Goal: Transaction & Acquisition: Purchase product/service

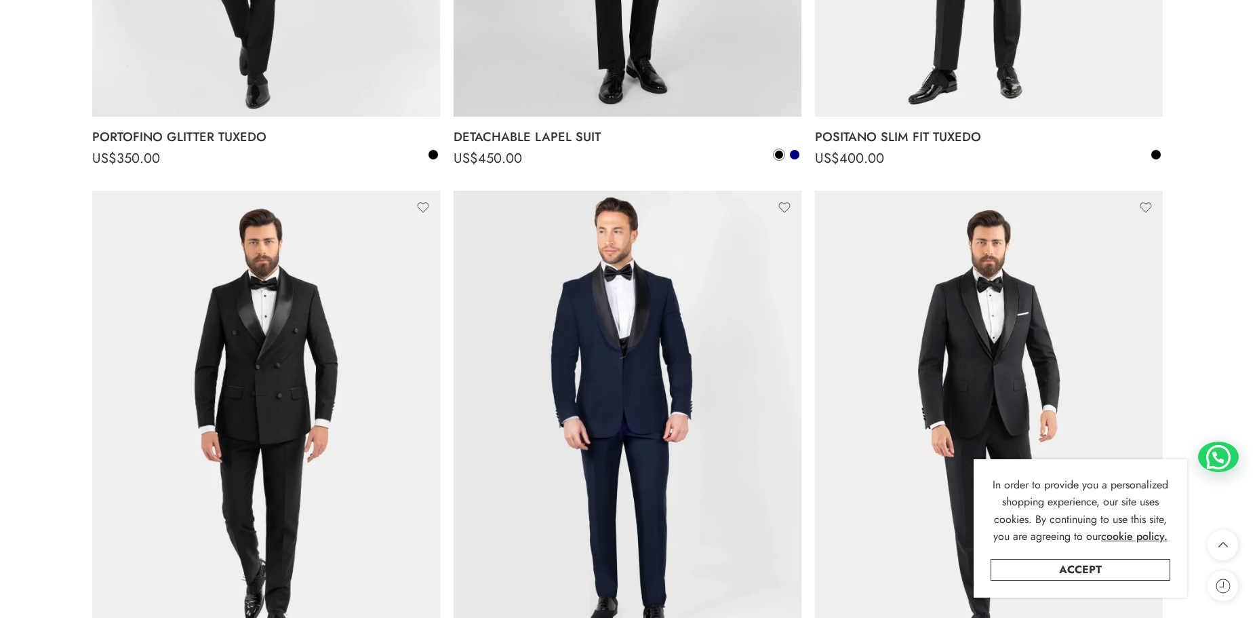
scroll to position [2237, 0]
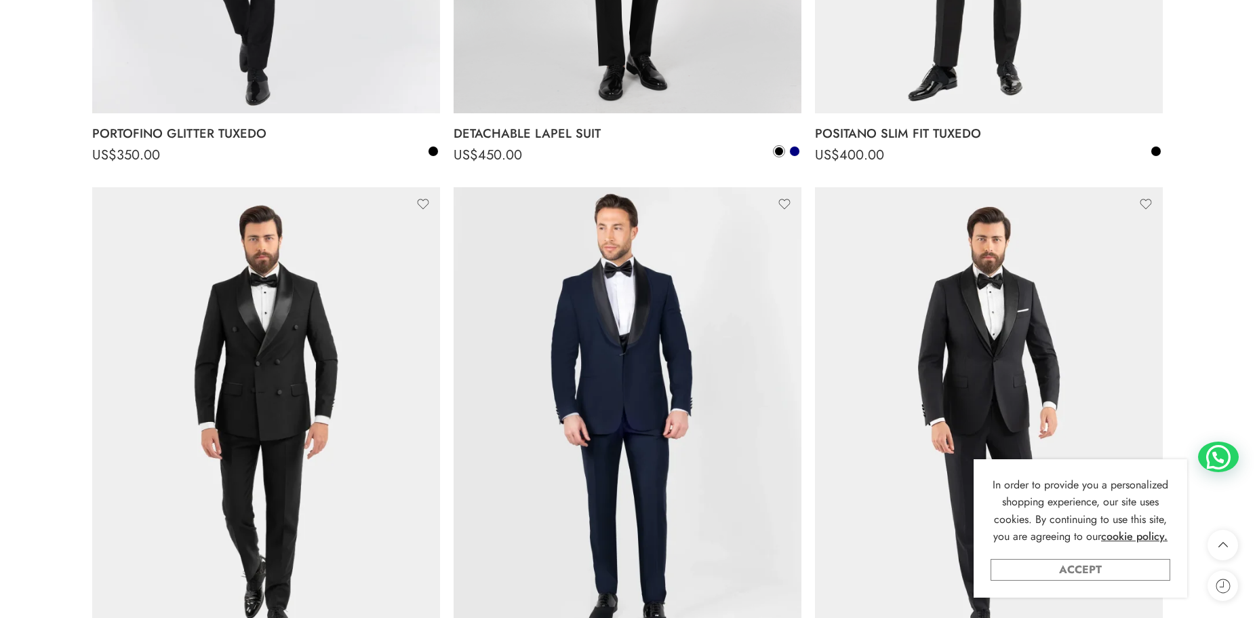
click at [1118, 567] on link "Accept" at bounding box center [1080, 570] width 180 height 22
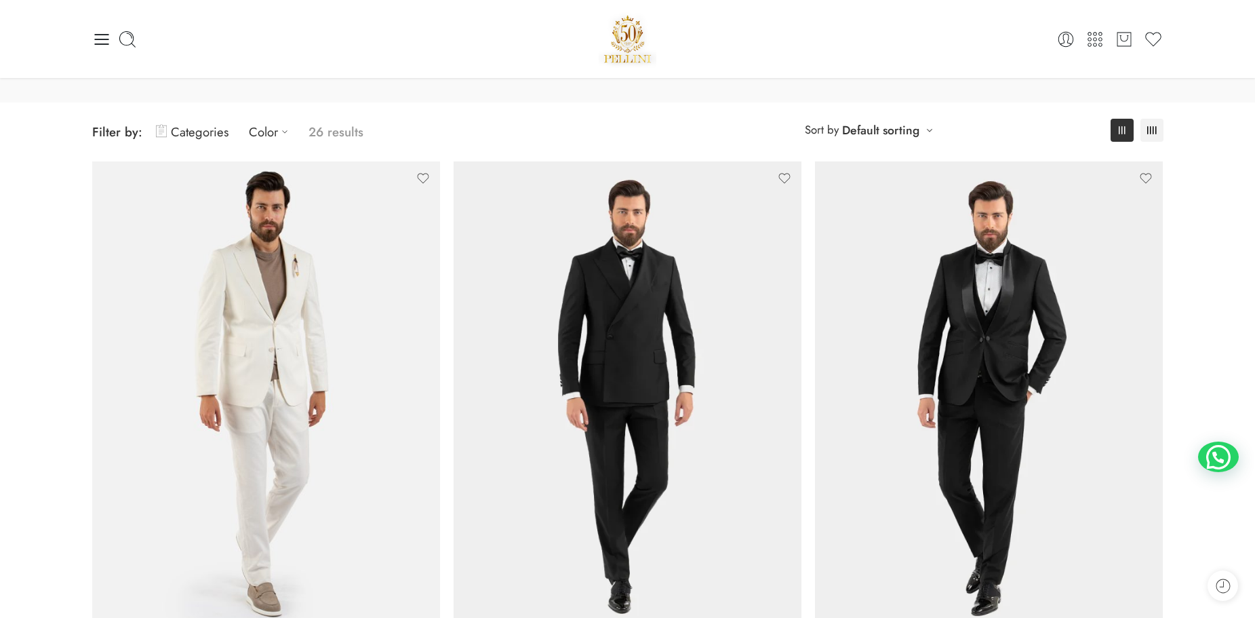
scroll to position [0, 0]
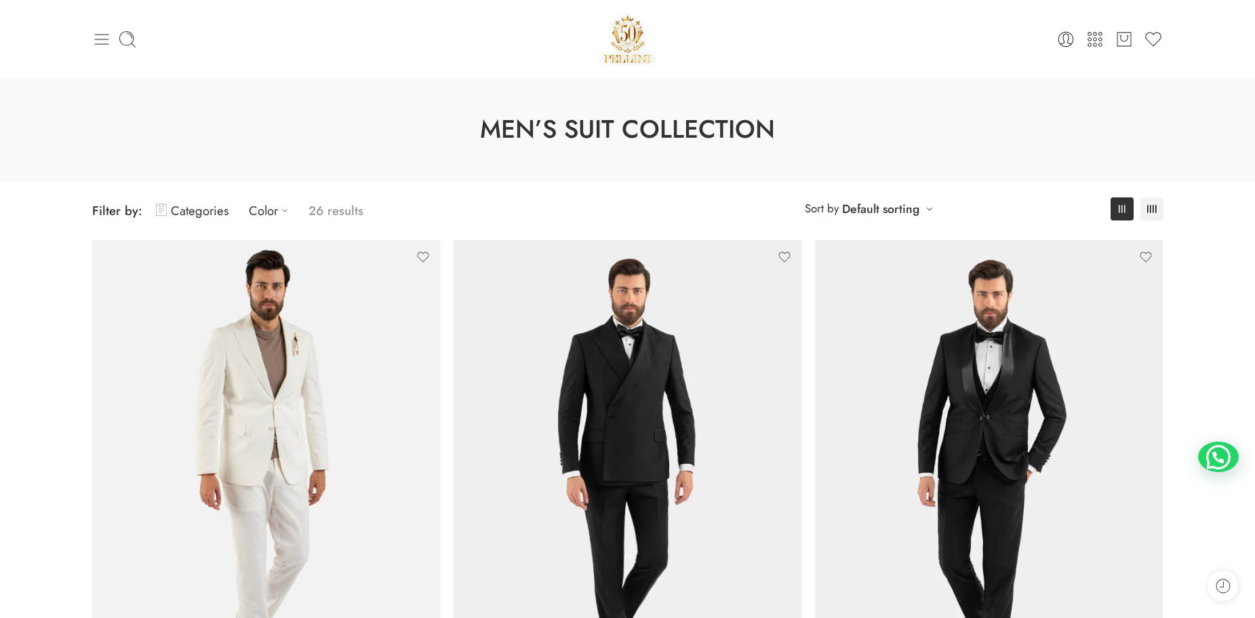
click at [106, 36] on icon at bounding box center [101, 39] width 19 height 19
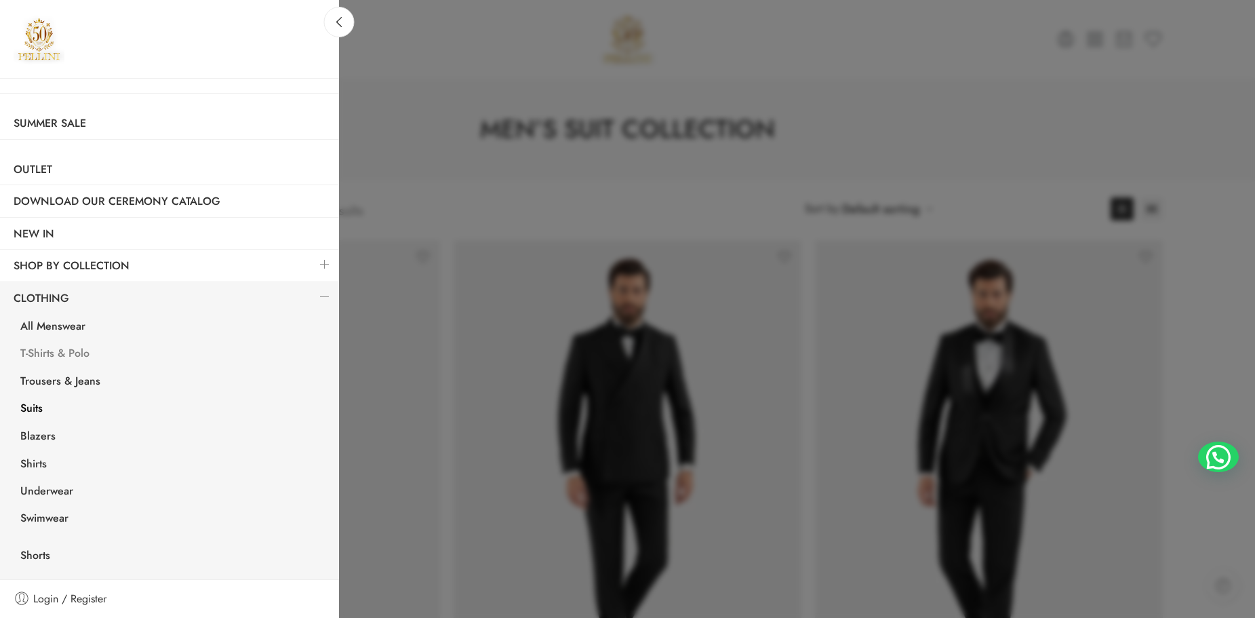
click at [59, 352] on link "T-Shirts & Polo" at bounding box center [173, 355] width 332 height 28
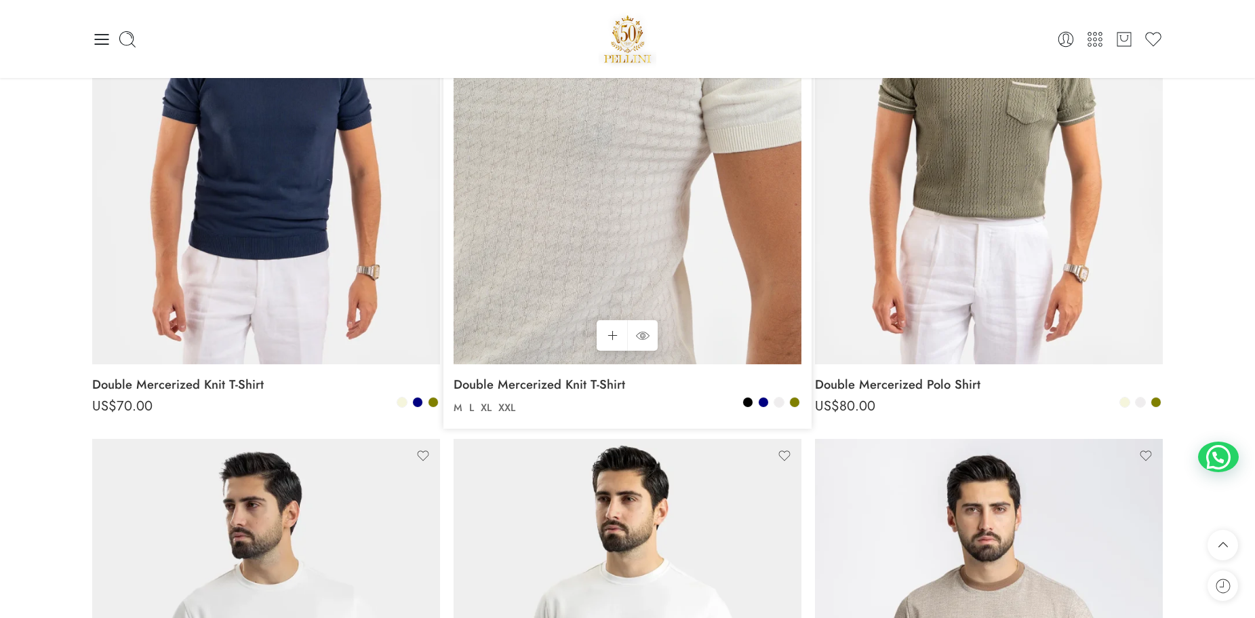
scroll to position [271, 0]
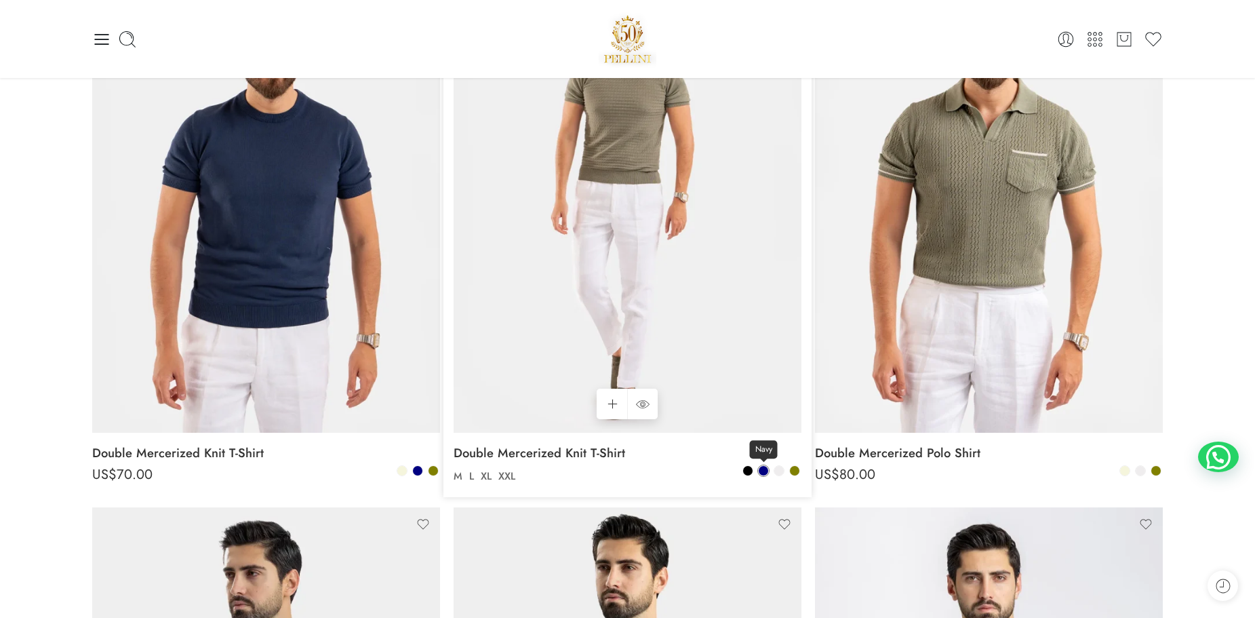
click at [759, 472] on span at bounding box center [763, 470] width 9 height 9
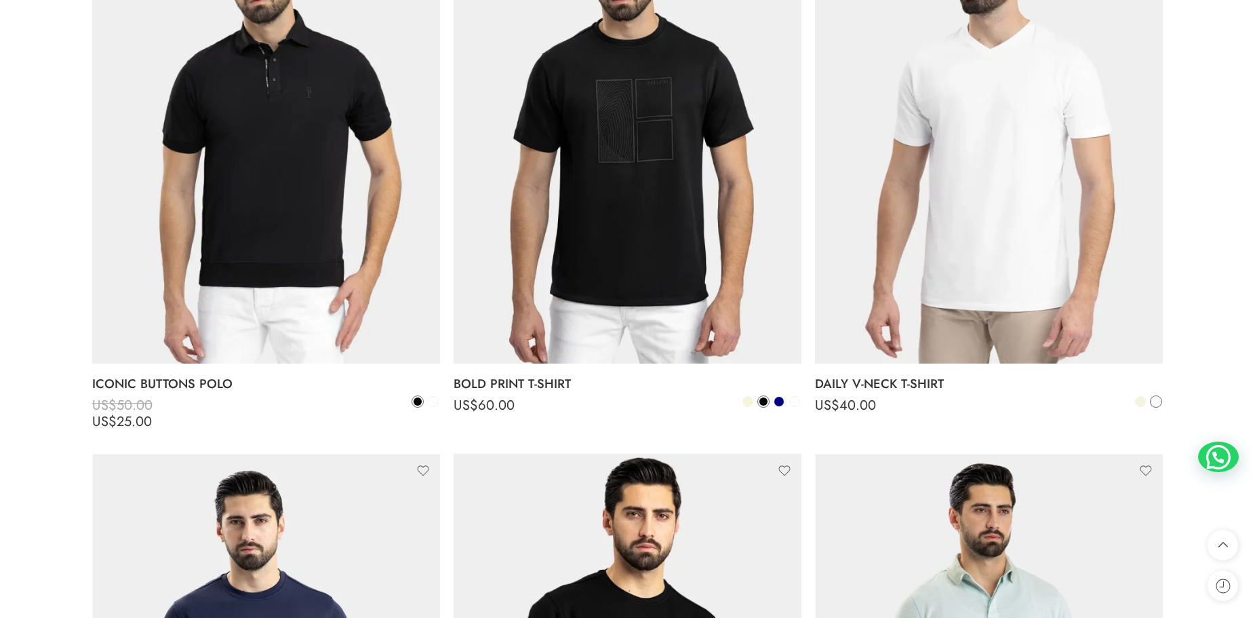
scroll to position [1424, 0]
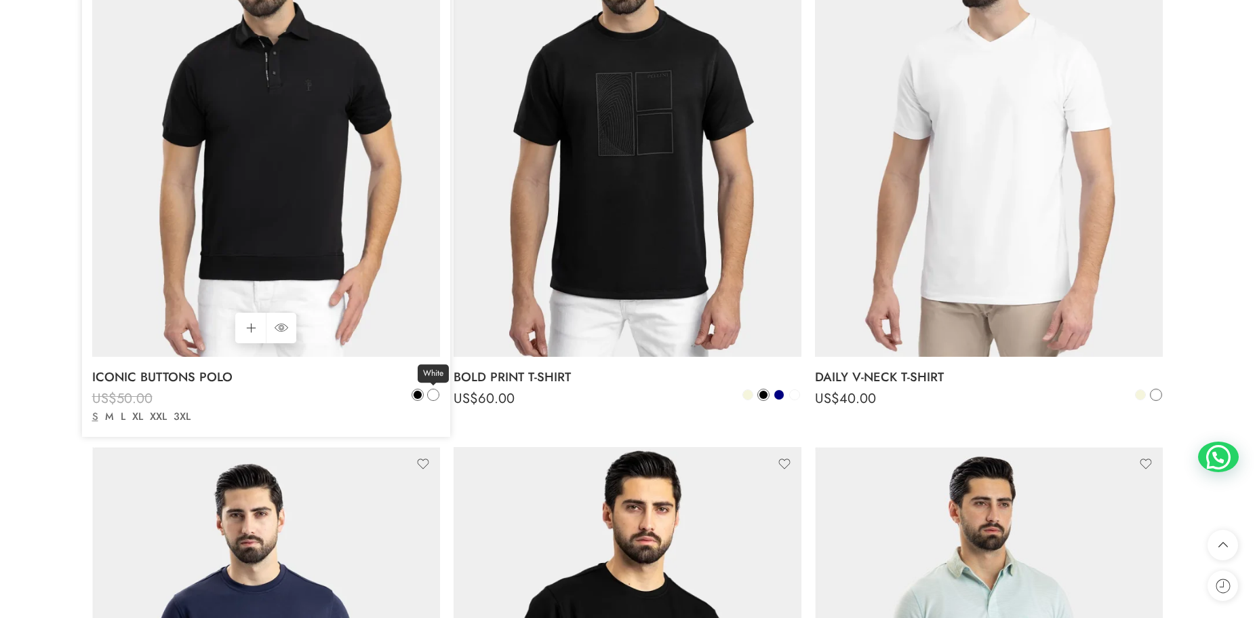
click at [432, 398] on span at bounding box center [432, 394] width 9 height 9
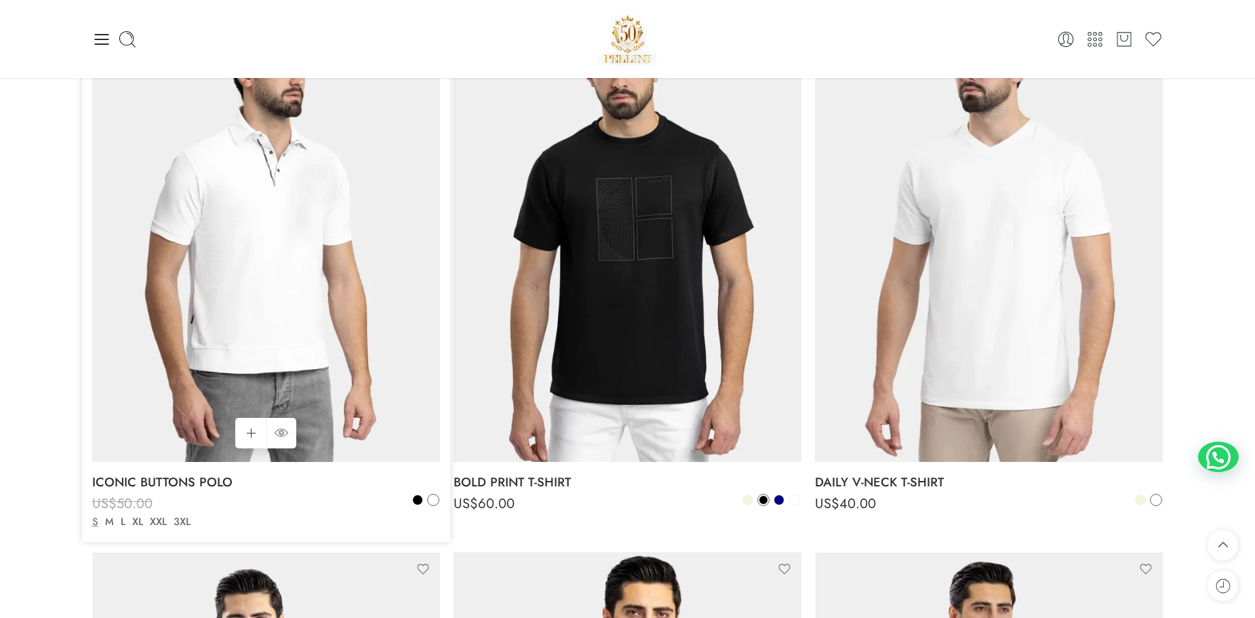
scroll to position [1288, 0]
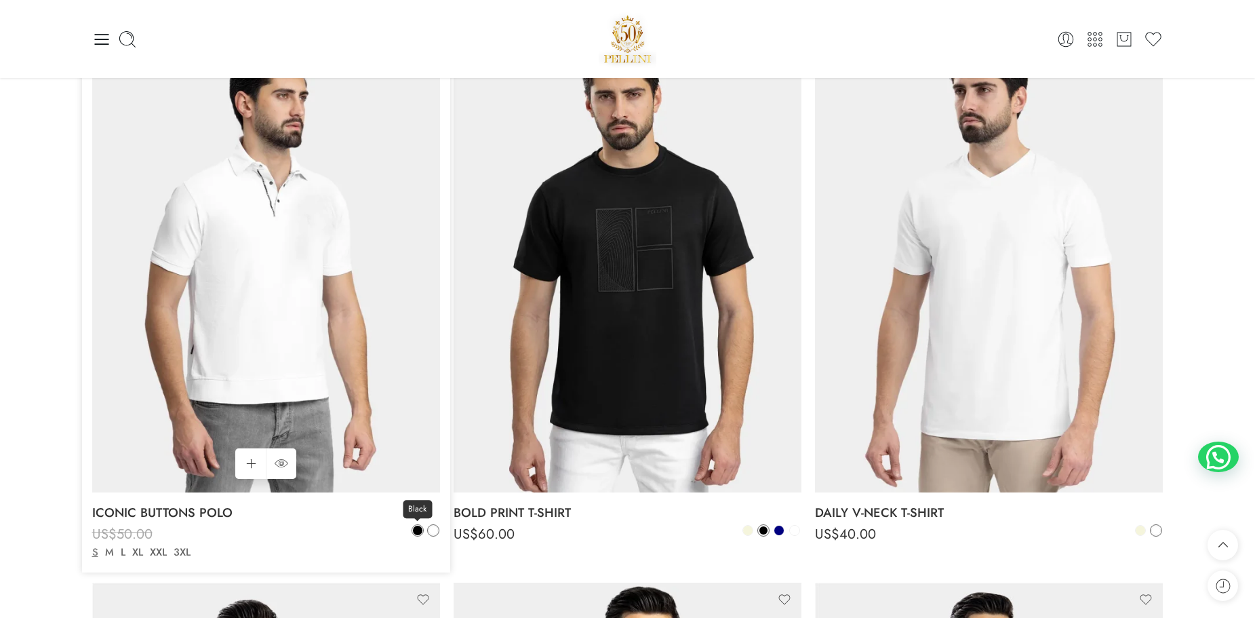
click at [418, 531] on span at bounding box center [417, 529] width 9 height 9
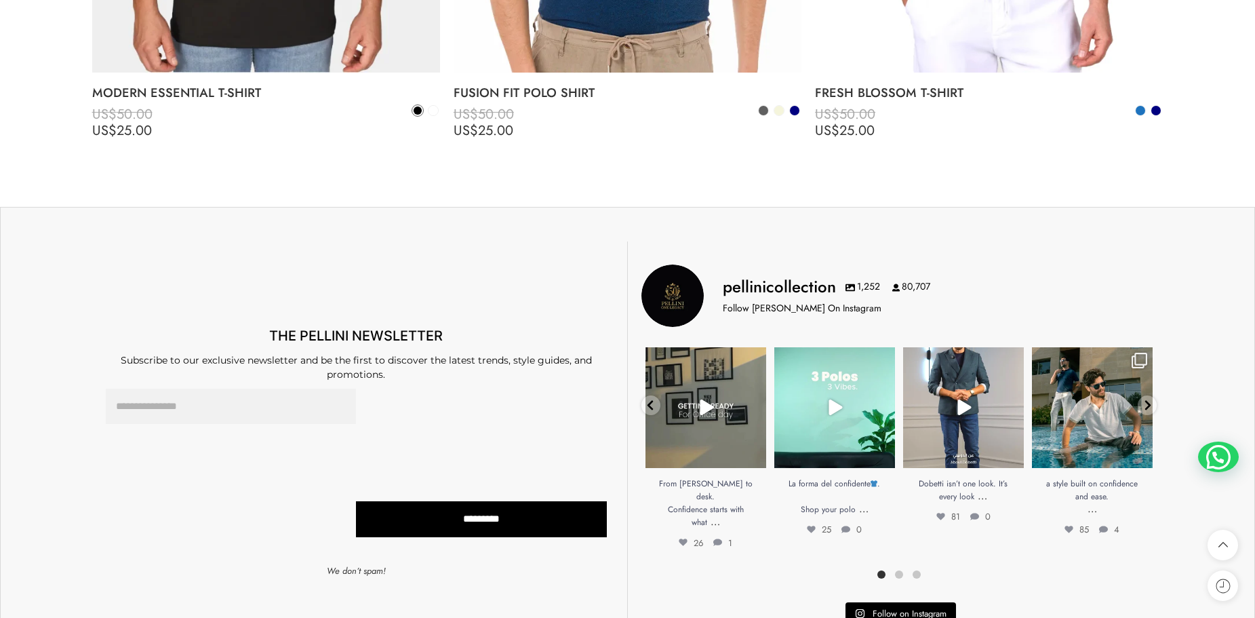
scroll to position [5627, 0]
